Goal: Ask a question

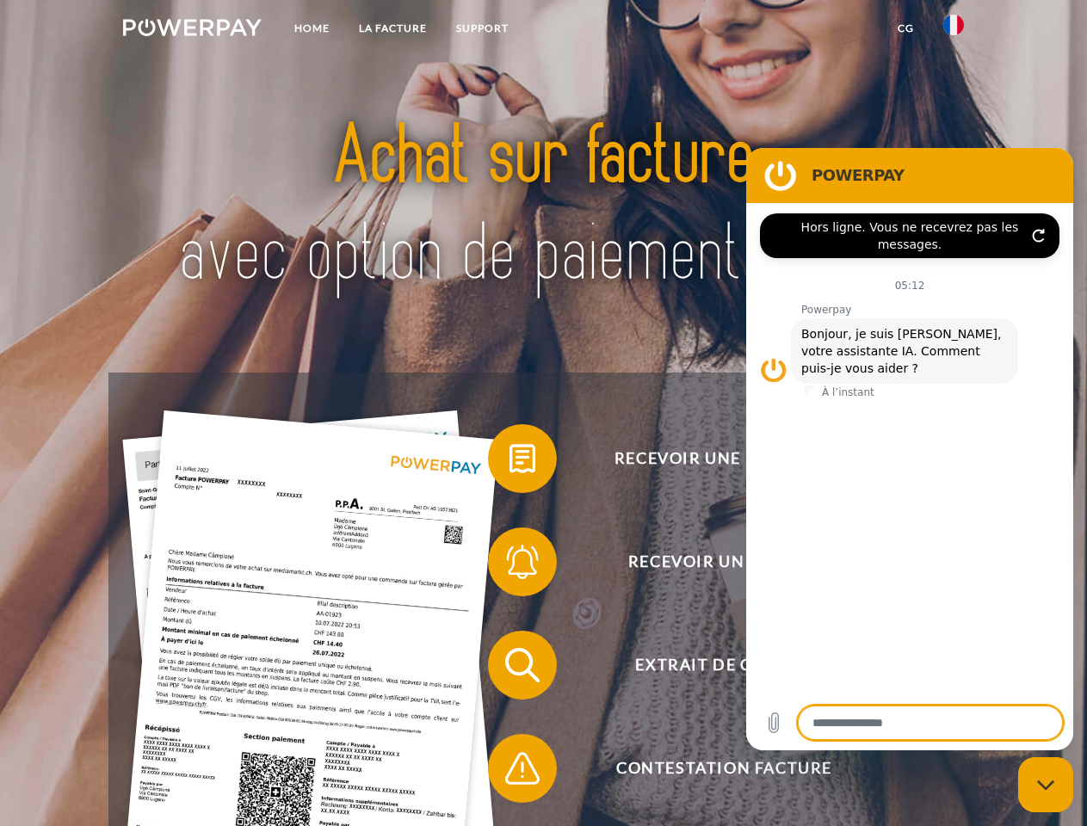
click at [192, 30] on img at bounding box center [192, 27] width 139 height 17
click at [954, 30] on img at bounding box center [953, 25] width 21 height 21
click at [905, 28] on link "CG" at bounding box center [906, 28] width 46 height 31
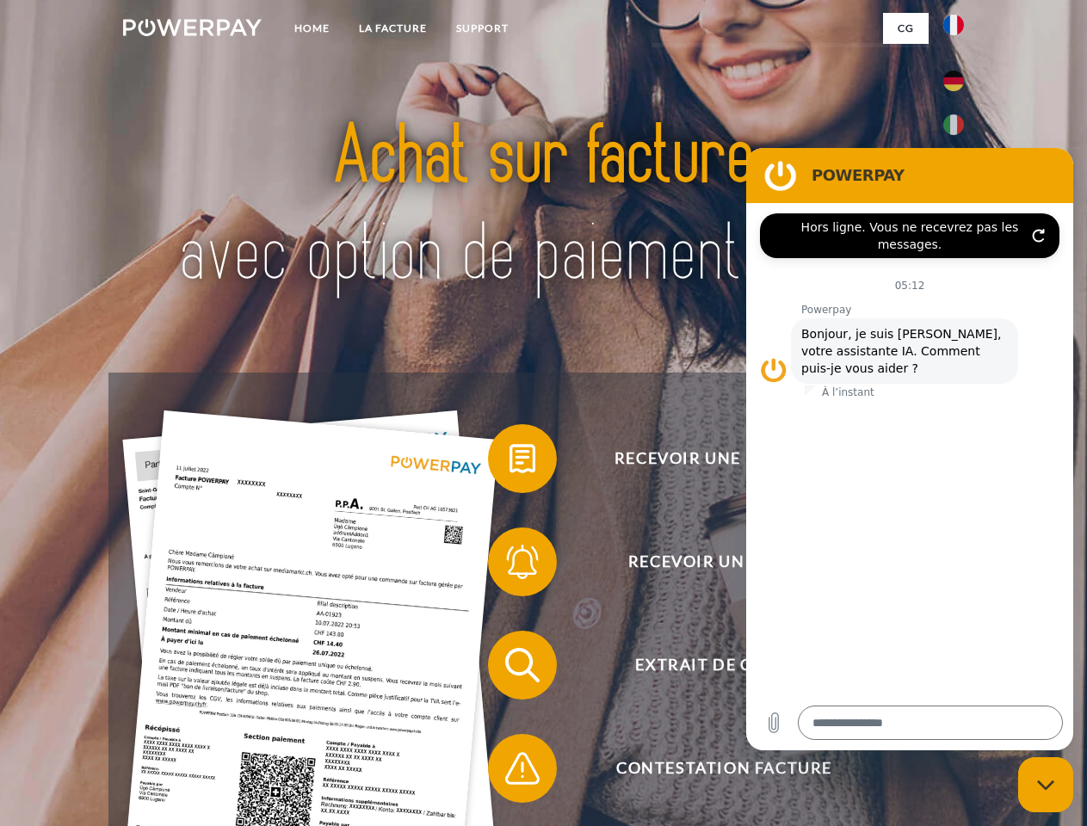
click at [509, 462] on span at bounding box center [497, 459] width 86 height 86
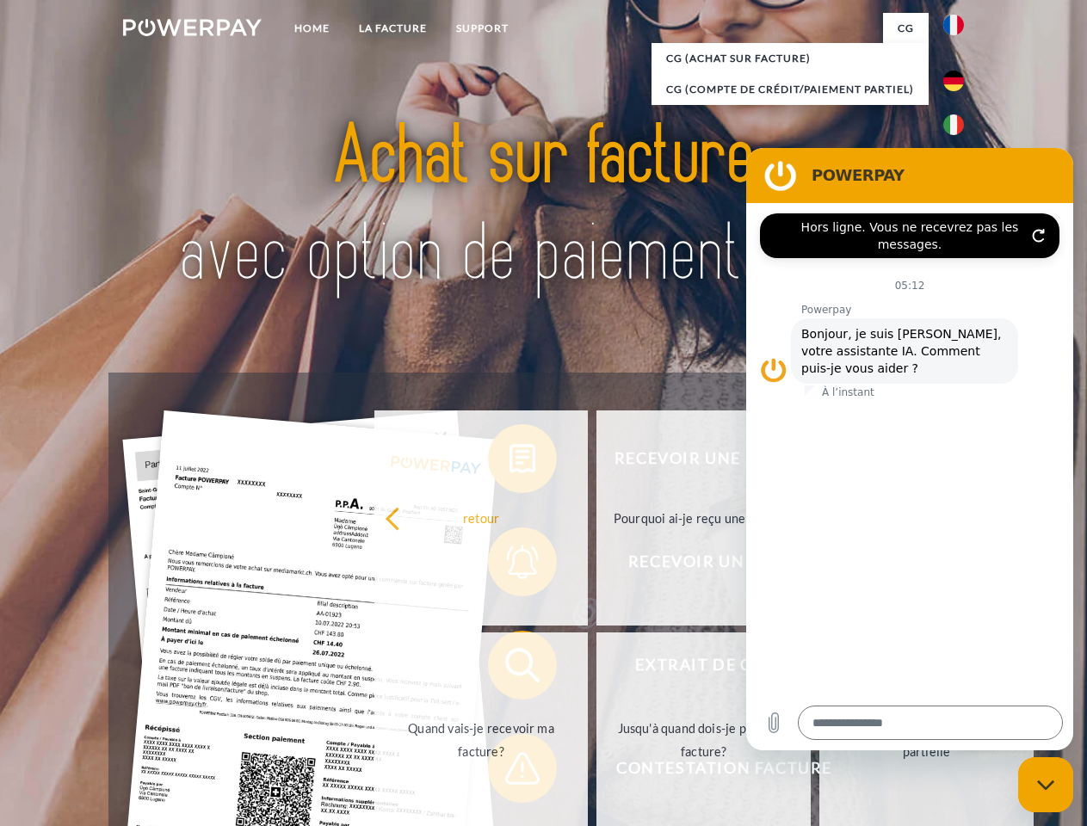
click at [509, 565] on div "Recevoir une facture ? Recevoir un rappel? Extrait de compte retour" at bounding box center [542, 717] width 869 height 688
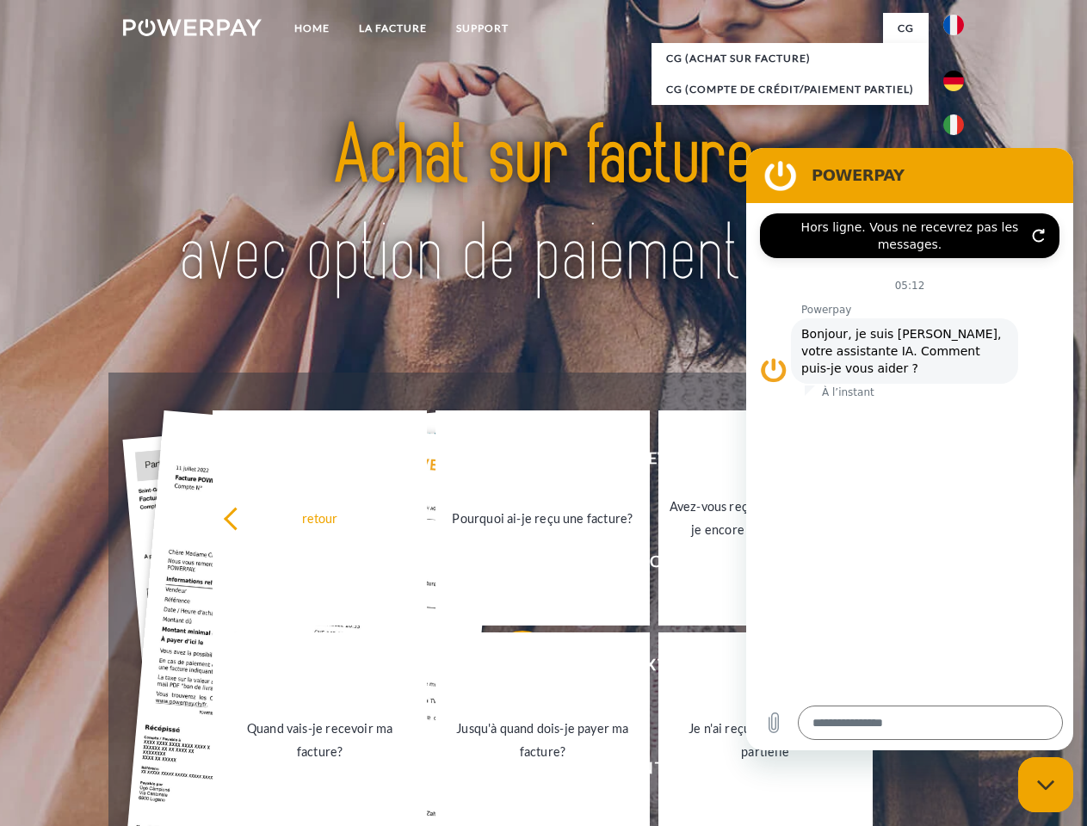
click at [509, 669] on link "Jusqu'à quand dois-je payer ma facture?" at bounding box center [542, 740] width 214 height 215
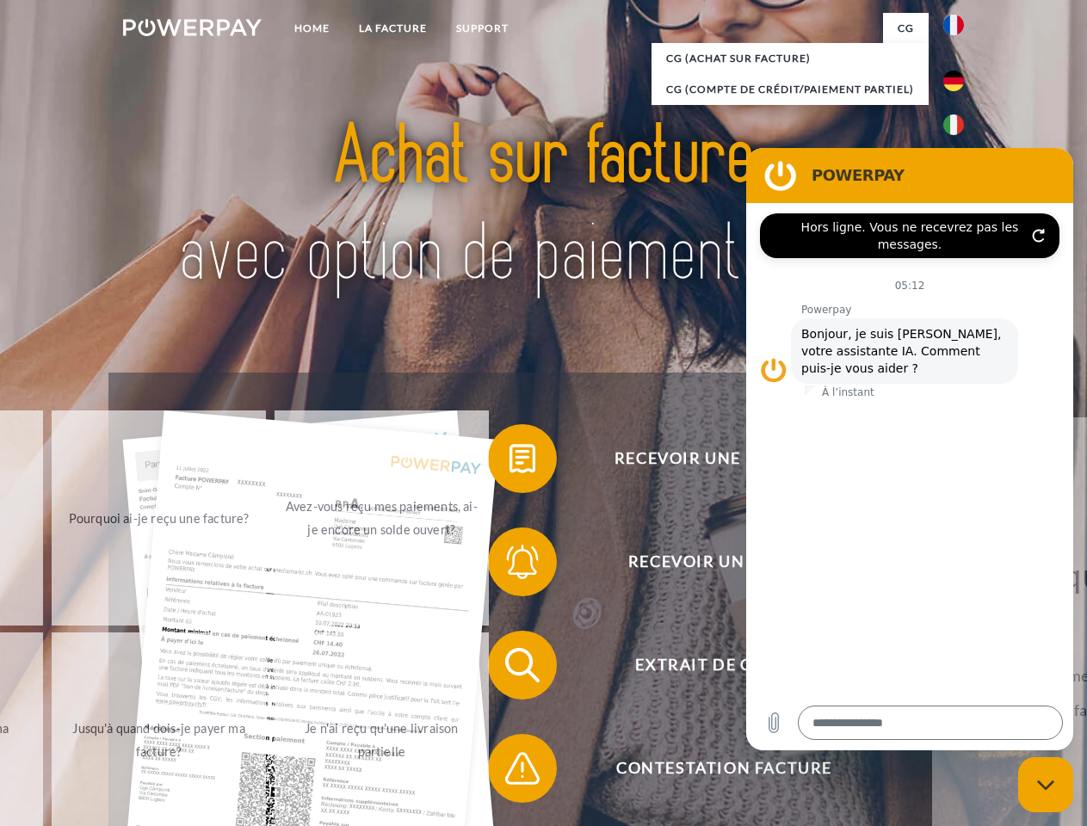
click at [509, 772] on span at bounding box center [497, 768] width 86 height 86
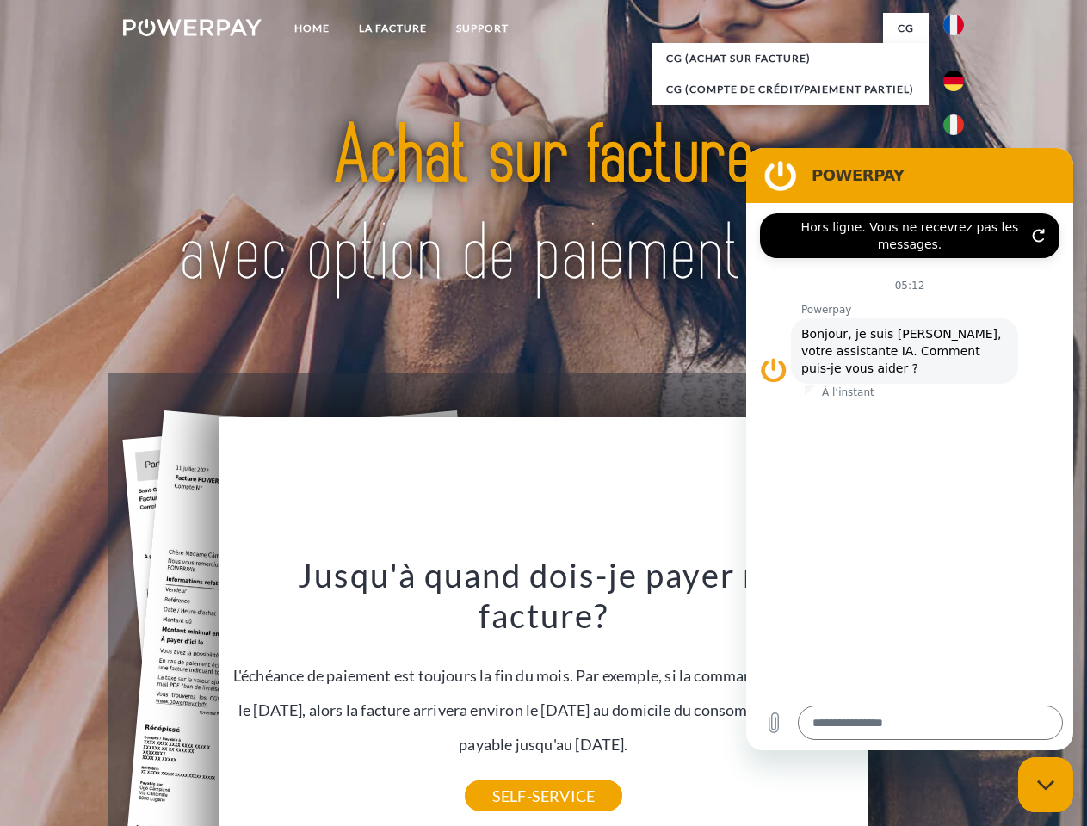
click at [1046, 785] on icon "Fermer la fenêtre de messagerie" at bounding box center [1046, 785] width 18 height 11
type textarea "*"
